Goal: Task Accomplishment & Management: Complete application form

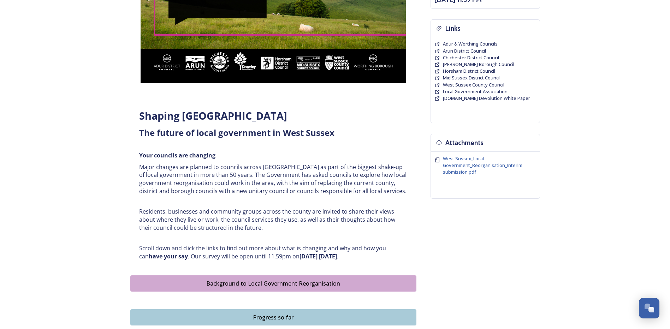
scroll to position [137, 0]
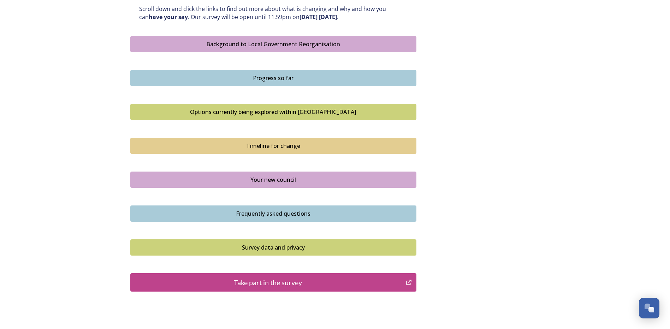
scroll to position [379, 0]
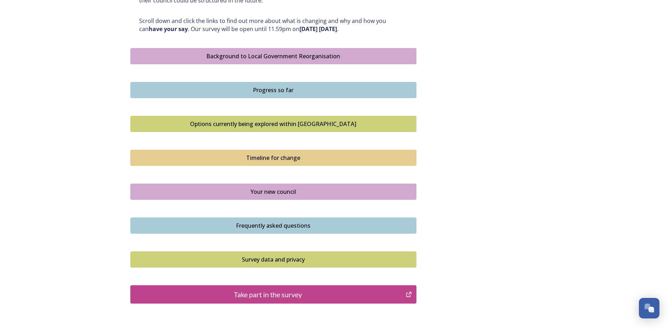
click at [291, 295] on div "Take part in the survey" at bounding box center [268, 294] width 268 height 11
